Goal: Task Accomplishment & Management: Manage account settings

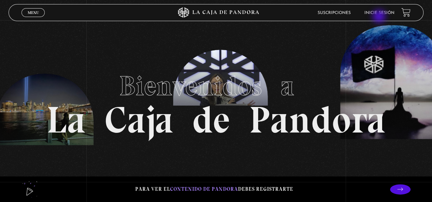
click at [381, 12] on link "Inicie sesión" at bounding box center [379, 13] width 30 height 4
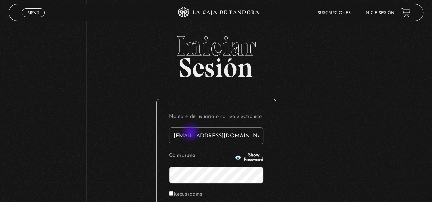
type input "[EMAIL_ADDRESS][DOMAIN_NAME]"
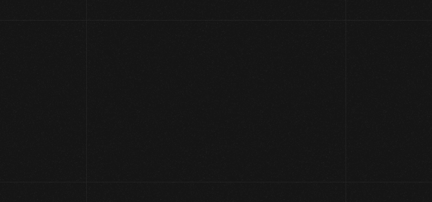
click at [192, 133] on div "Nombre de usuario o correo electrónico alexvmurillo16@hotmail.com Contraseña Sh…" at bounding box center [216, 195] width 119 height 140
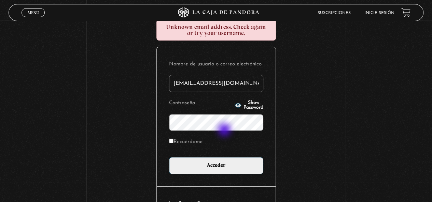
scroll to position [119, 0]
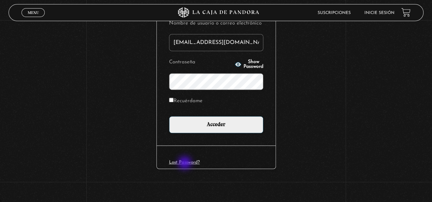
click at [185, 163] on link "Lost Password?" at bounding box center [184, 162] width 31 height 4
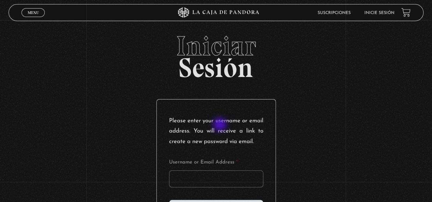
scroll to position [33, 0]
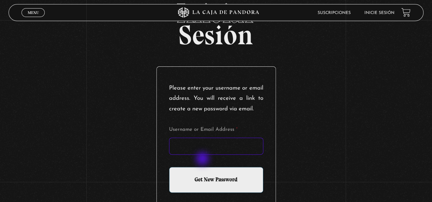
click at [203, 155] on input "Username or Email Address *" at bounding box center [216, 146] width 94 height 17
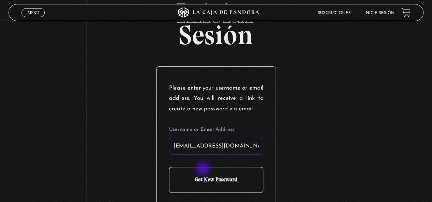
type input "alexvmurillo16@gmail.com"
click at [204, 185] on input "Get New Password" at bounding box center [216, 180] width 94 height 26
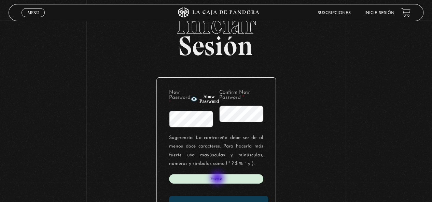
scroll to position [55, 0]
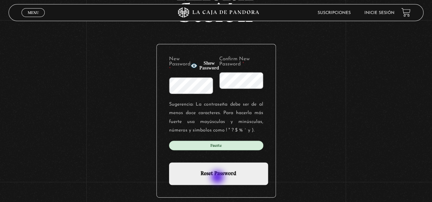
click at [218, 177] on input "Reset Password" at bounding box center [218, 174] width 99 height 23
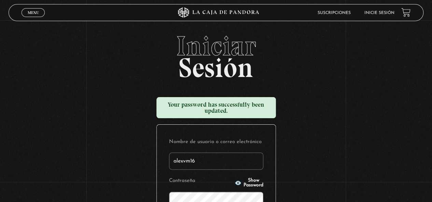
type input "alexvm16"
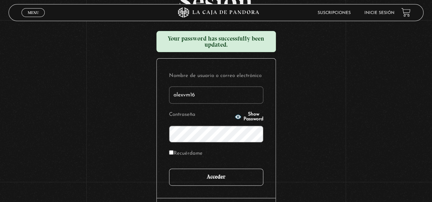
scroll to position [67, 0]
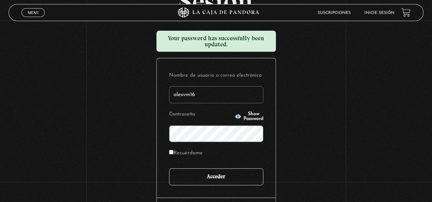
click at [216, 178] on input "Acceder" at bounding box center [216, 177] width 94 height 17
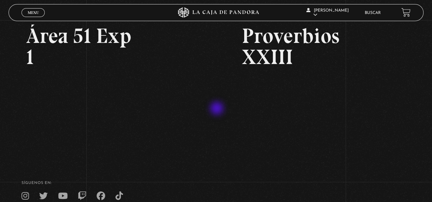
scroll to position [109, 0]
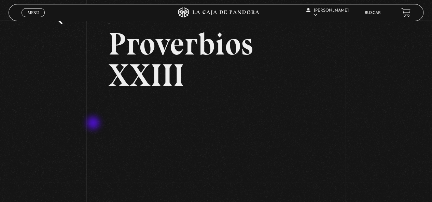
scroll to position [25, 0]
drag, startPoint x: 184, startPoint y: 81, endPoint x: 136, endPoint y: 60, distance: 52.4
click at [136, 60] on h2 "Proverbios XXIII" at bounding box center [215, 60] width 215 height 63
drag, startPoint x: 111, startPoint y: 46, endPoint x: 164, endPoint y: 74, distance: 60.2
click at [164, 74] on h2 "Proverbios XXIII" at bounding box center [215, 60] width 215 height 63
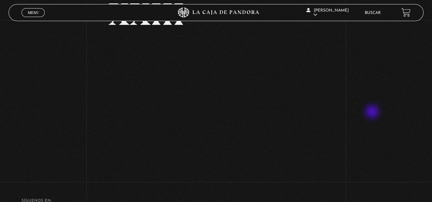
scroll to position [87, 0]
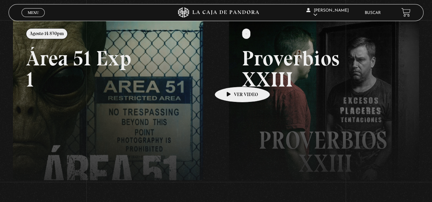
scroll to position [86, 0]
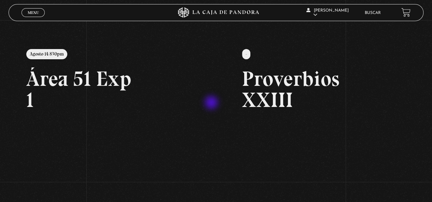
scroll to position [65, 0]
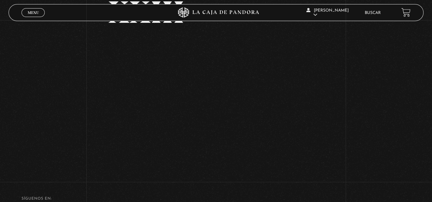
scroll to position [91, 0]
